Goal: Find specific page/section: Find specific page/section

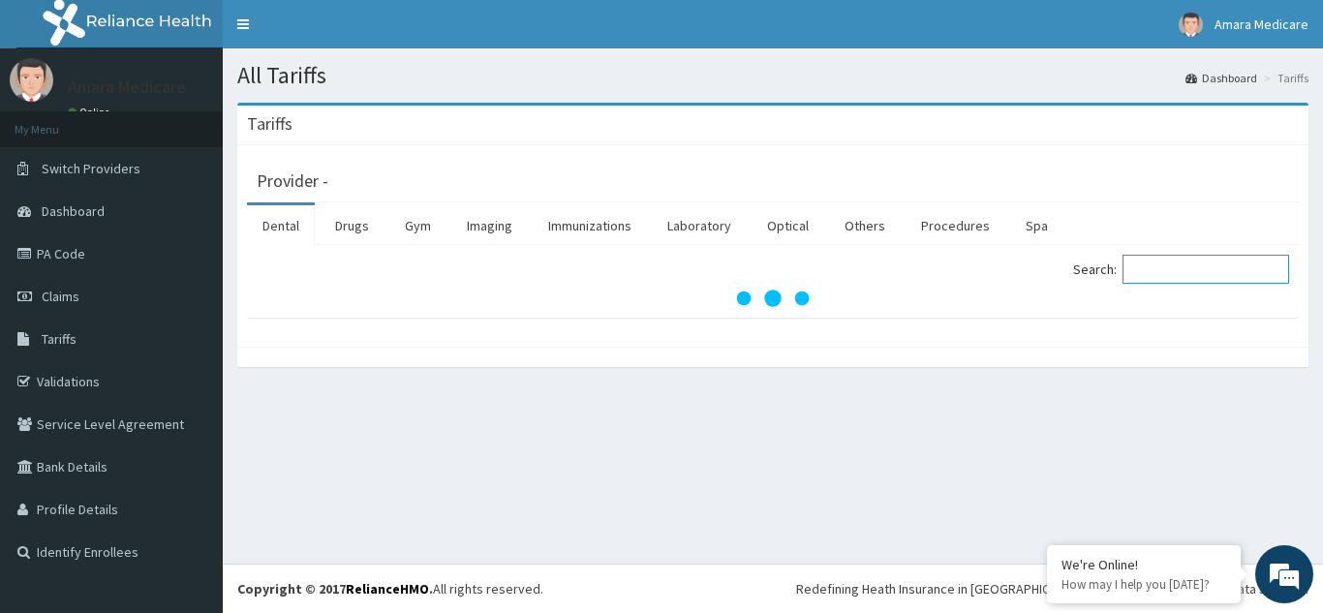
click at [1149, 262] on input "Search:" at bounding box center [1205, 269] width 167 height 29
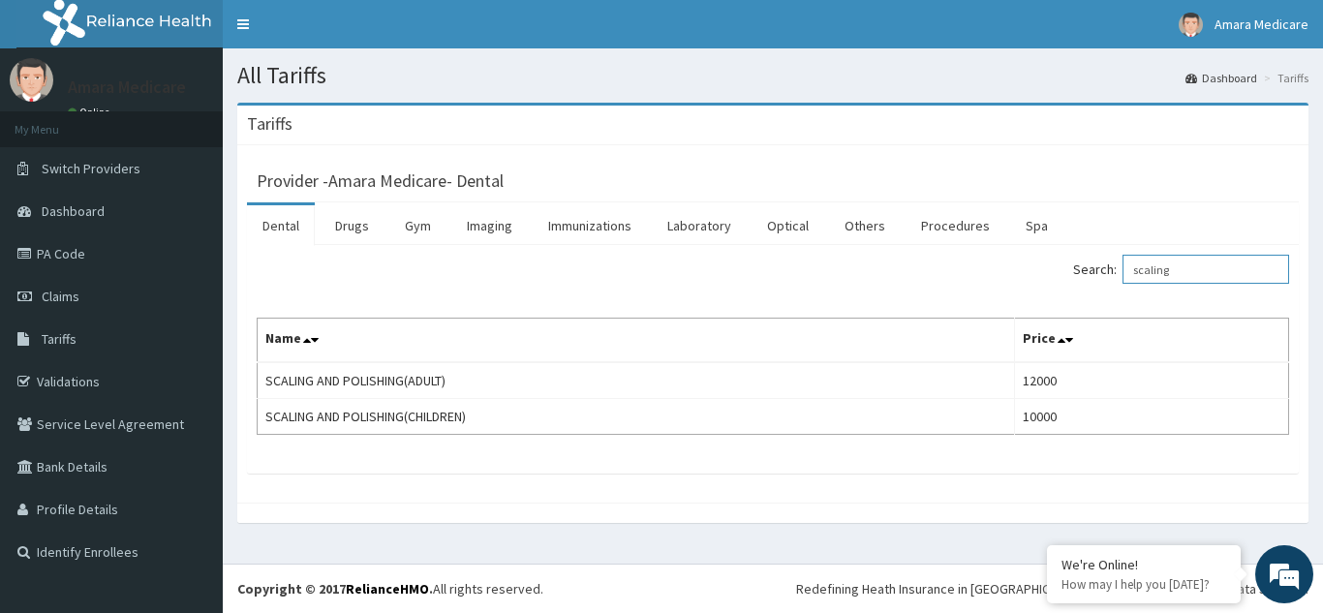
drag, startPoint x: 1221, startPoint y: 269, endPoint x: 1093, endPoint y: 275, distance: 127.9
click at [1093, 275] on label "Search: scaling" at bounding box center [1181, 269] width 216 height 29
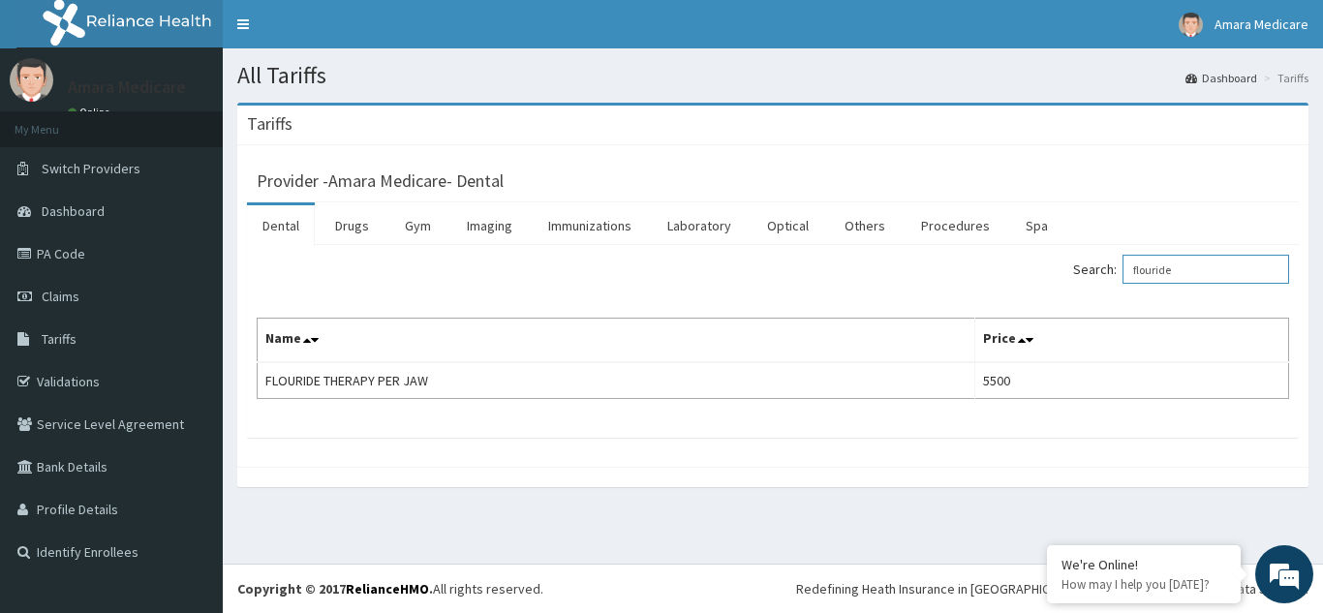
drag, startPoint x: 1201, startPoint y: 272, endPoint x: 1077, endPoint y: 273, distance: 123.9
click at [1077, 273] on div "Search: flouride" at bounding box center [1038, 272] width 502 height 34
type input "vitamin c"
click at [370, 231] on link "Drugs" at bounding box center [352, 225] width 65 height 41
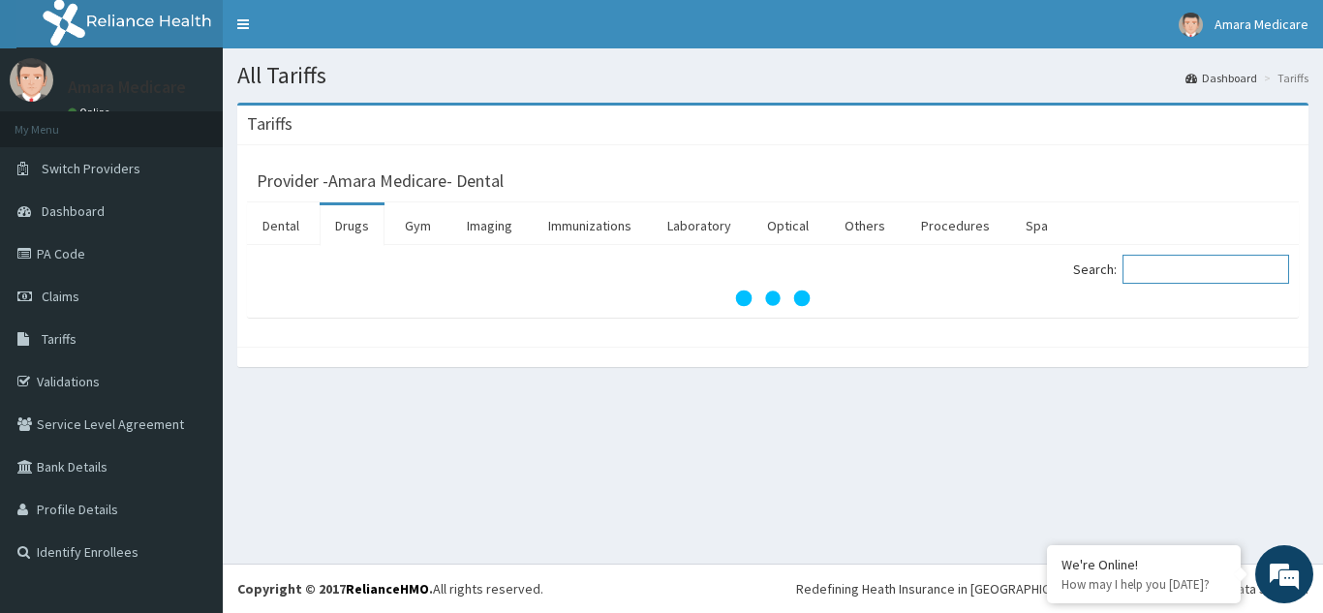
click at [1181, 280] on input "Search:" at bounding box center [1205, 269] width 167 height 29
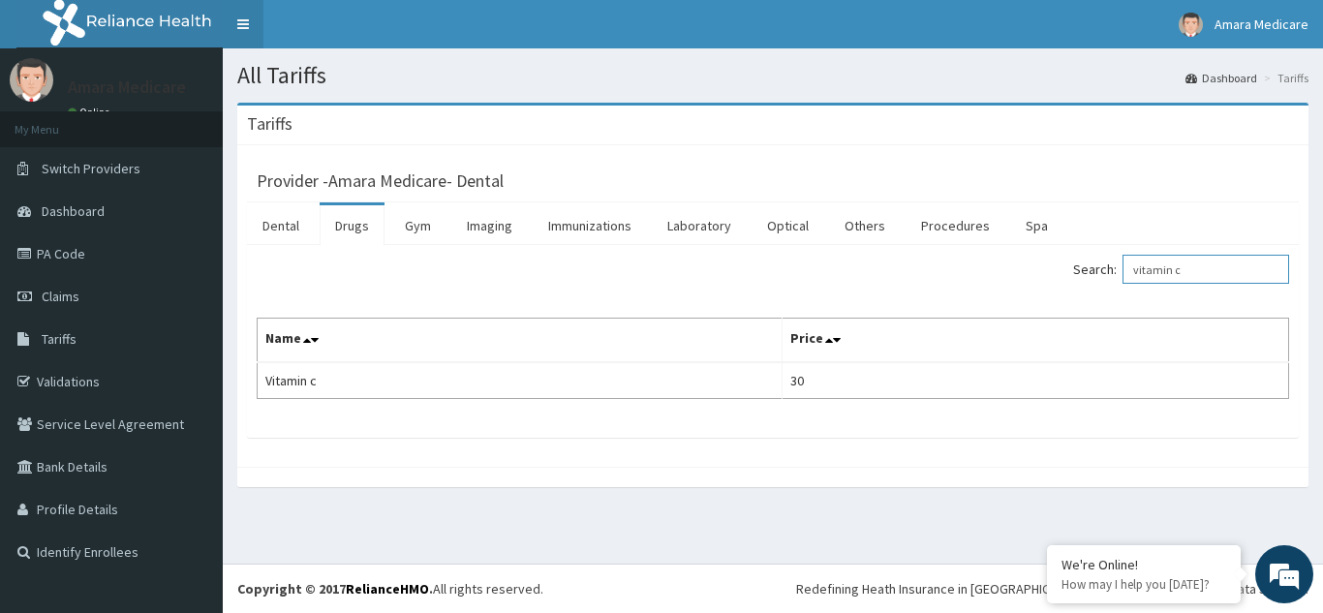
type input "vitamin c"
click at [76, 170] on span "Switch Providers" at bounding box center [91, 168] width 99 height 17
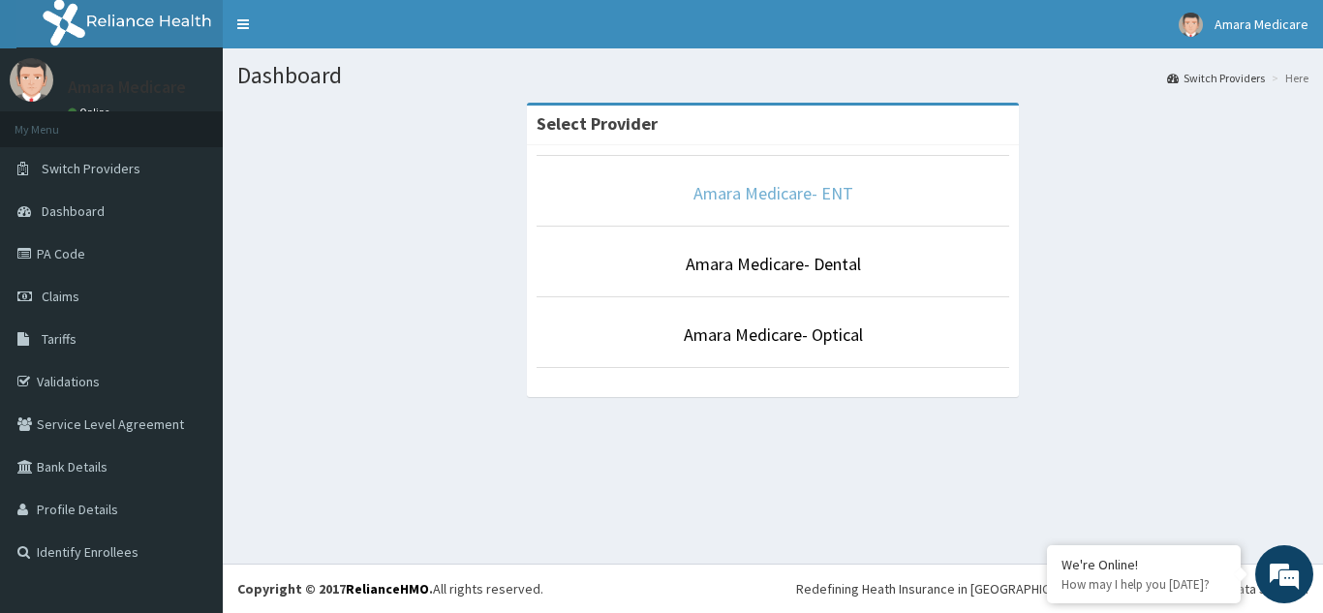
click at [761, 189] on link "Amara Medicare- ENT" at bounding box center [773, 193] width 160 height 22
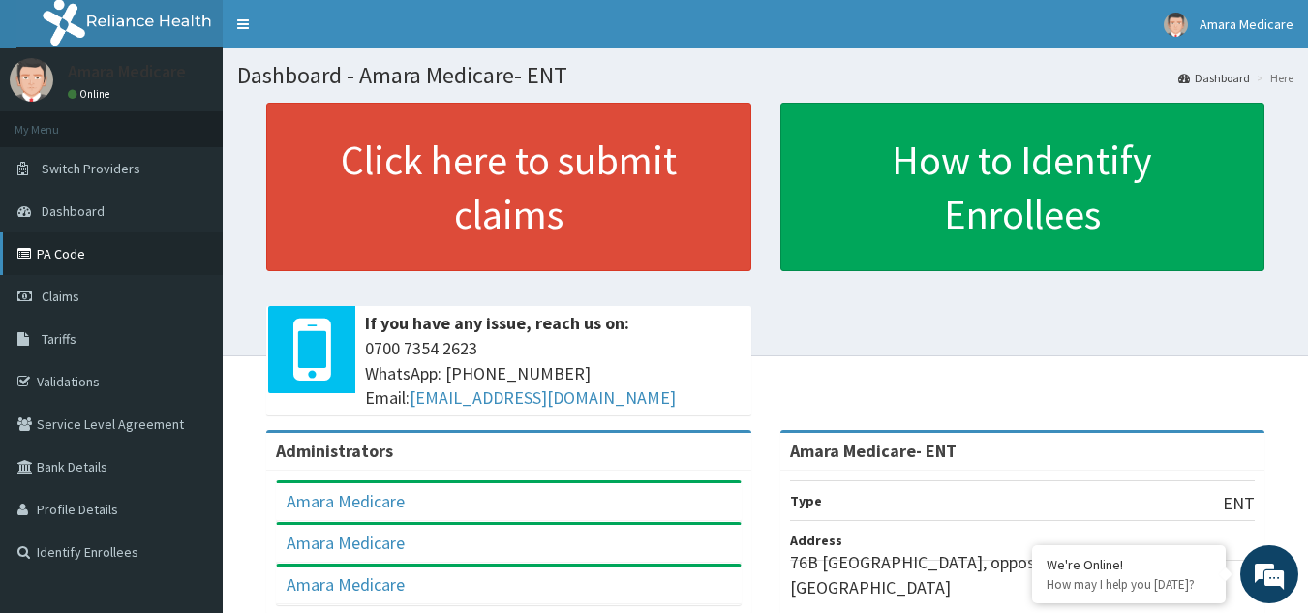
click at [61, 256] on link "PA Code" at bounding box center [111, 253] width 223 height 43
